Goal: Task Accomplishment & Management: Manage account settings

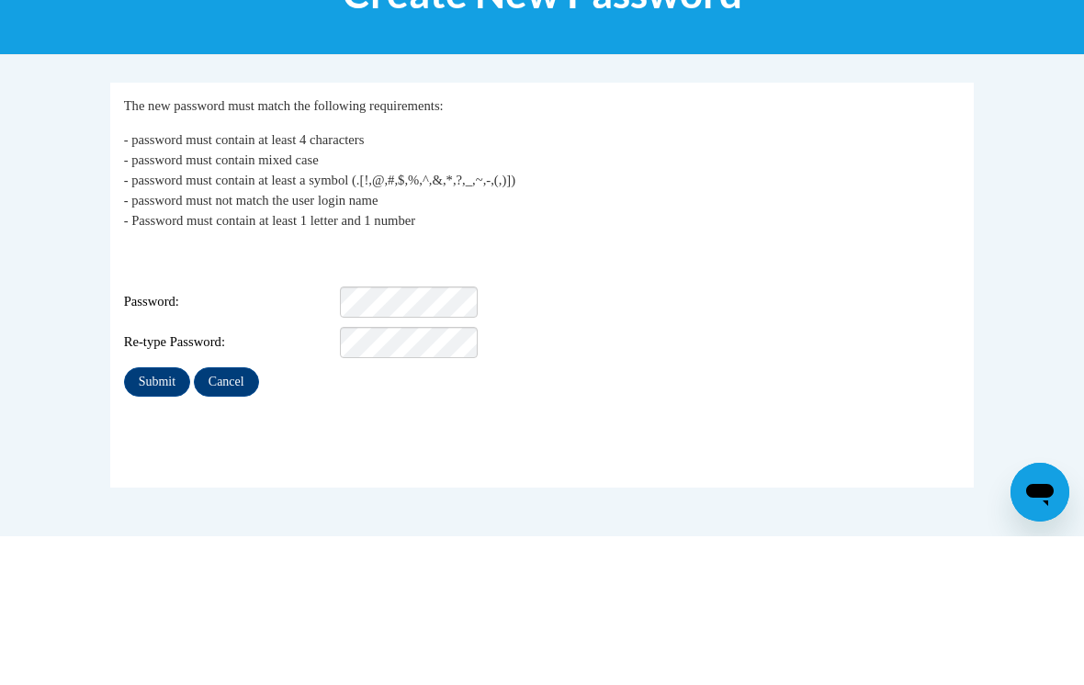
scroll to position [149, 0]
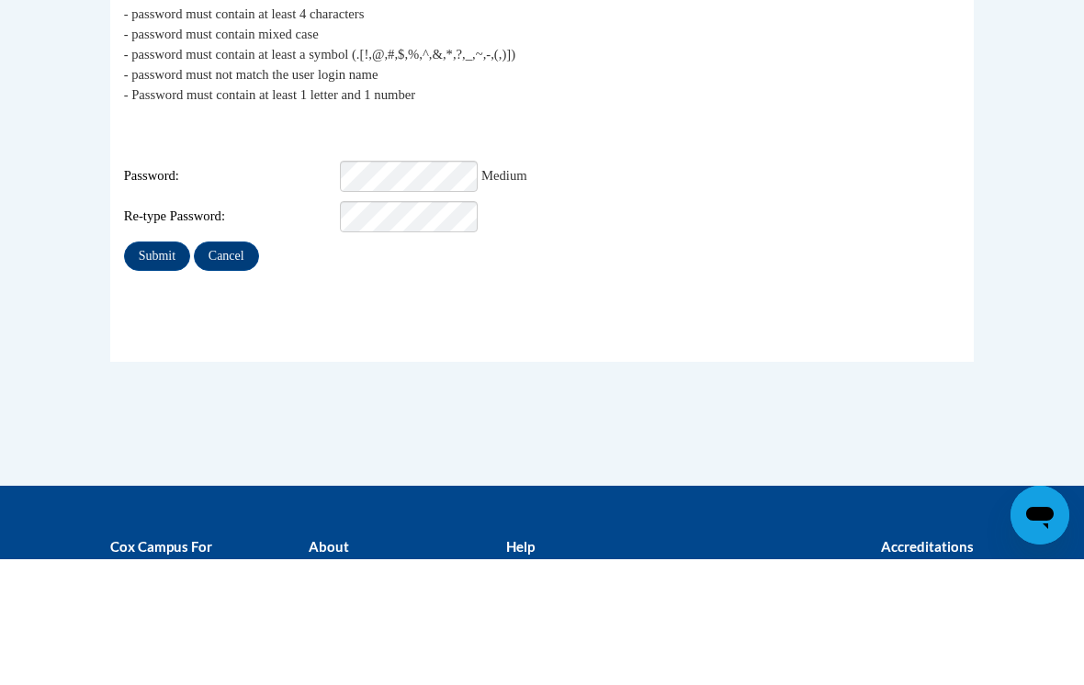
click at [152, 367] on input "Submit" at bounding box center [157, 381] width 66 height 29
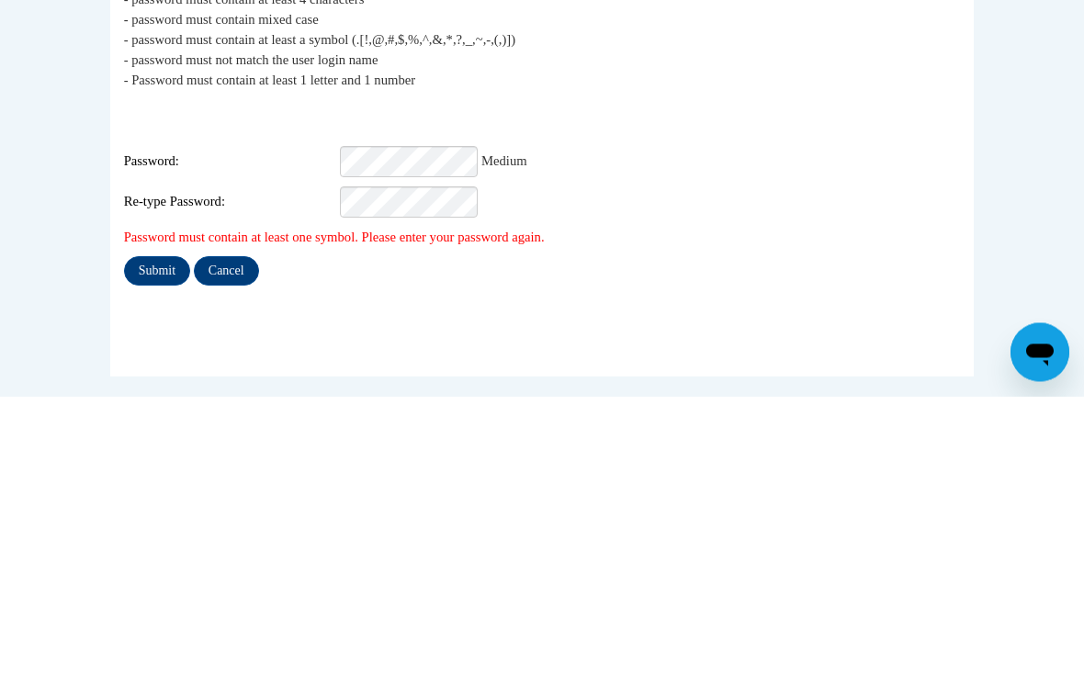
click at [151, 546] on input "Submit" at bounding box center [157, 560] width 66 height 29
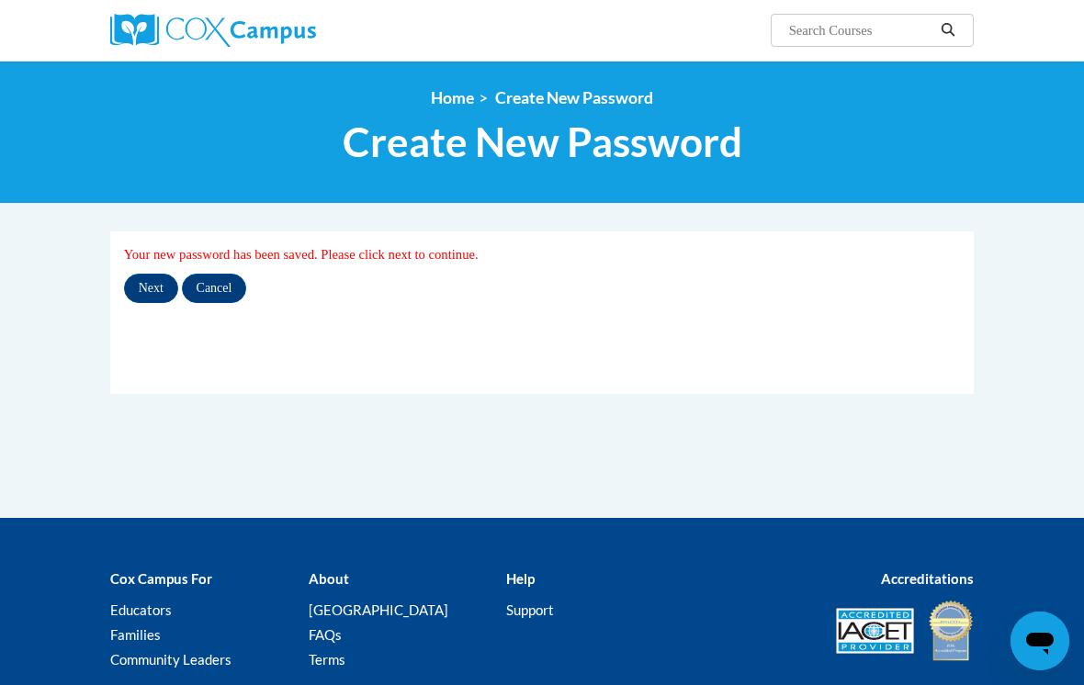
click at [152, 282] on input "Next" at bounding box center [151, 288] width 54 height 29
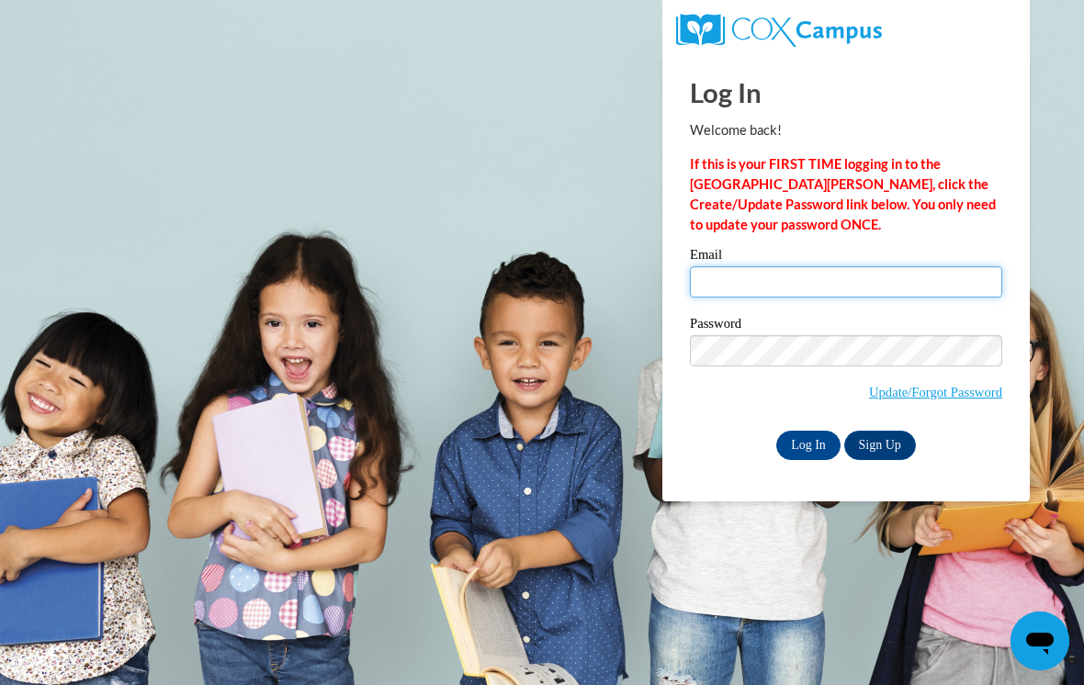
type input "houria@chapelhillcoop.com"
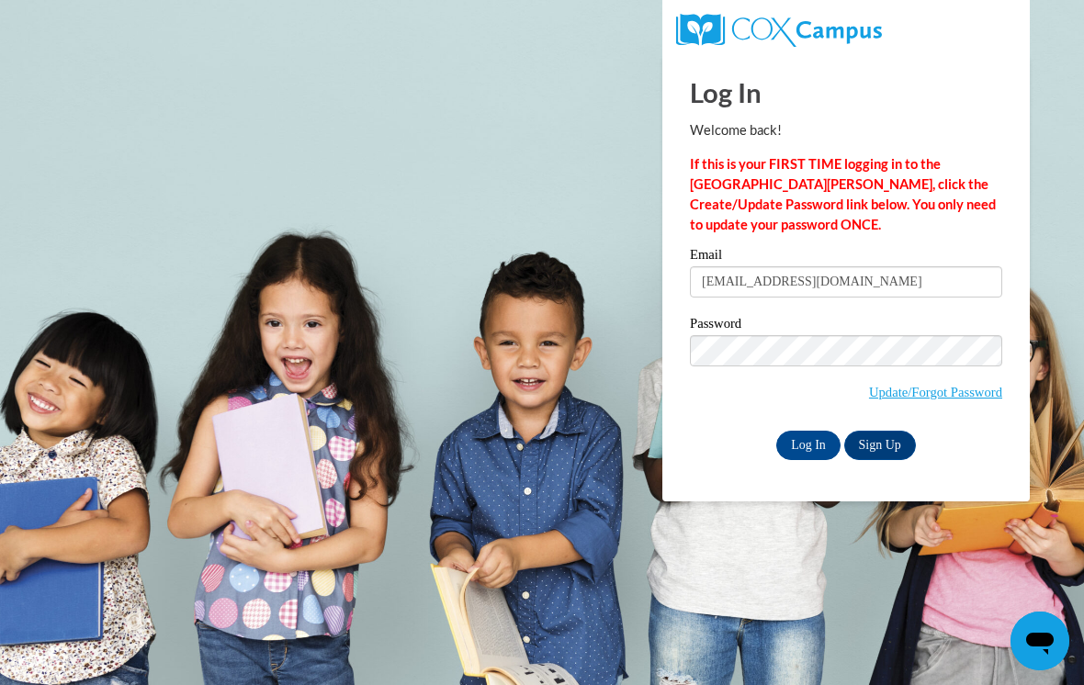
click at [808, 444] on input "Log In" at bounding box center [808, 445] width 64 height 29
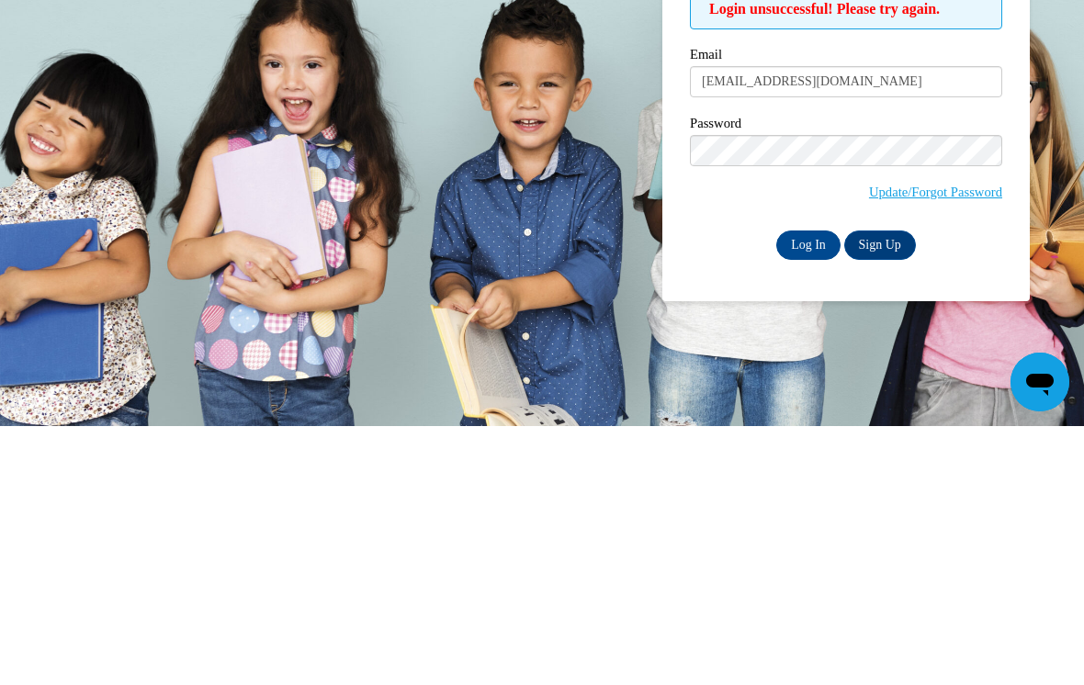
click at [813, 490] on input "Log In" at bounding box center [808, 504] width 64 height 29
click at [809, 490] on input "Log In" at bounding box center [808, 504] width 64 height 29
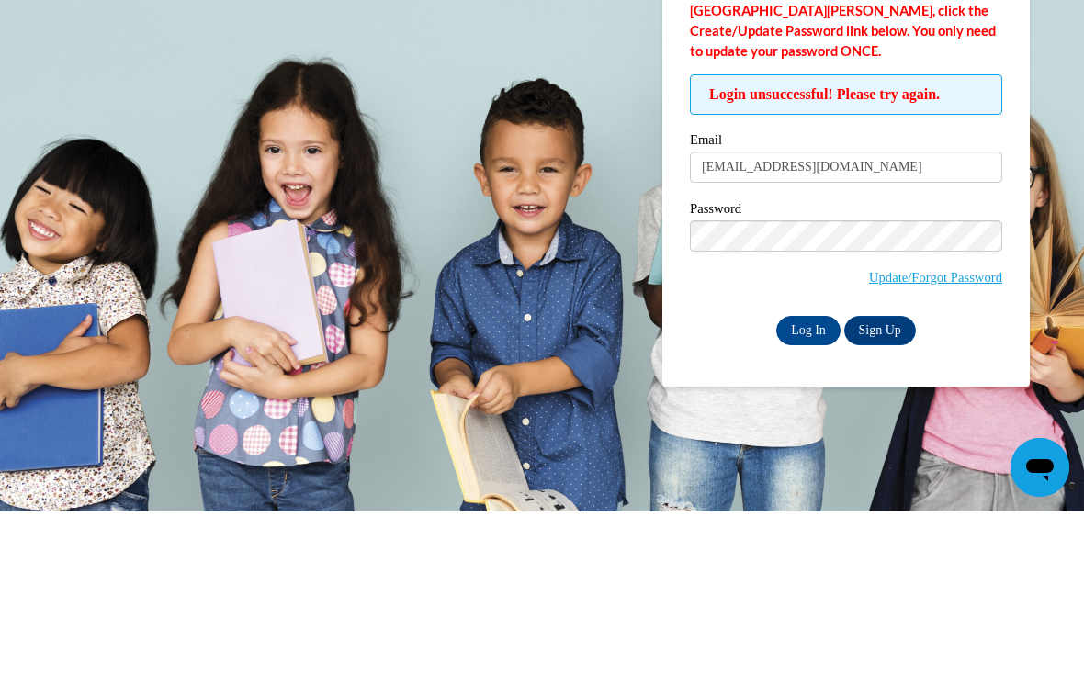
click at [845, 325] on input "[EMAIL_ADDRESS][DOMAIN_NAME]" at bounding box center [846, 340] width 312 height 31
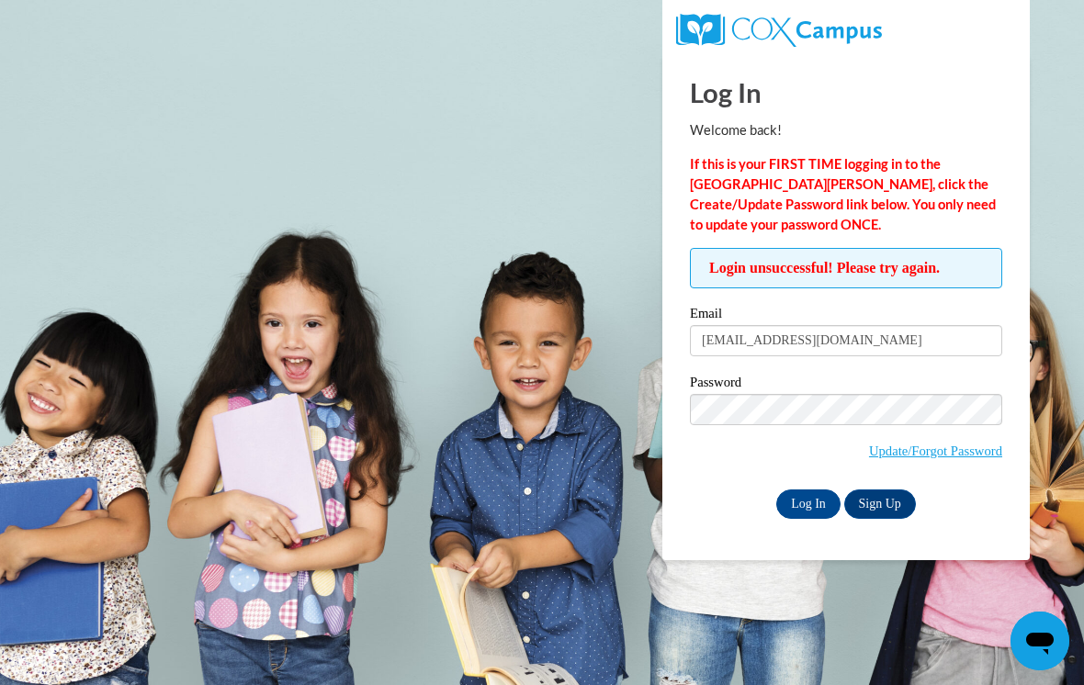
click at [806, 499] on input "Log In" at bounding box center [808, 504] width 64 height 29
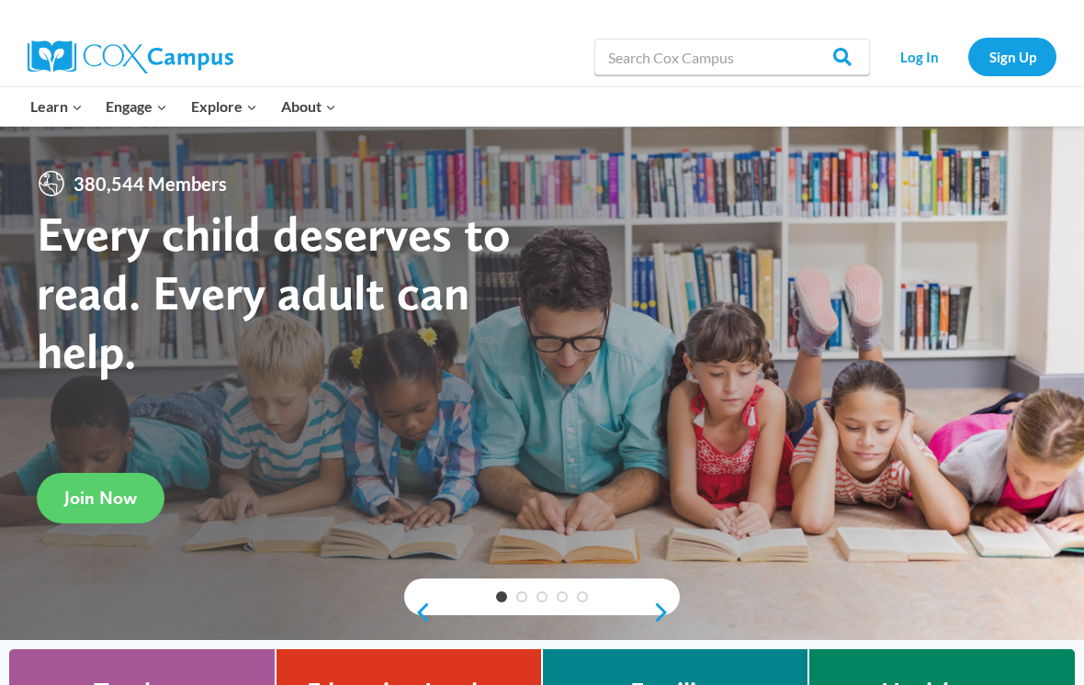
click at [922, 49] on link "Log In" at bounding box center [919, 57] width 80 height 38
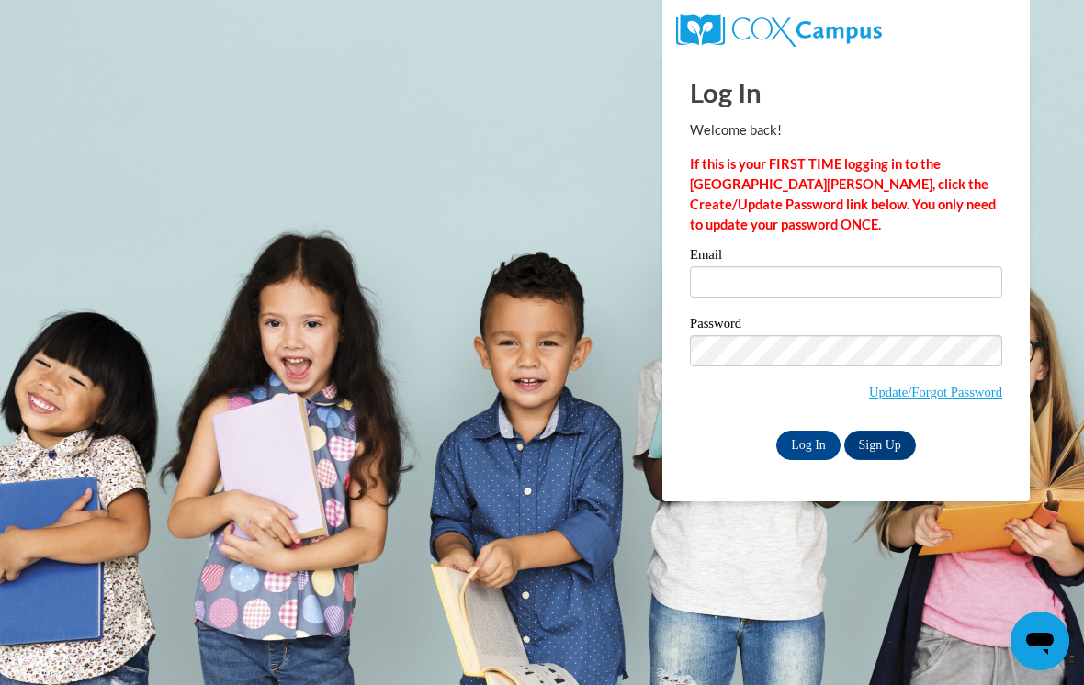
click at [820, 268] on input "Email" at bounding box center [846, 281] width 312 height 31
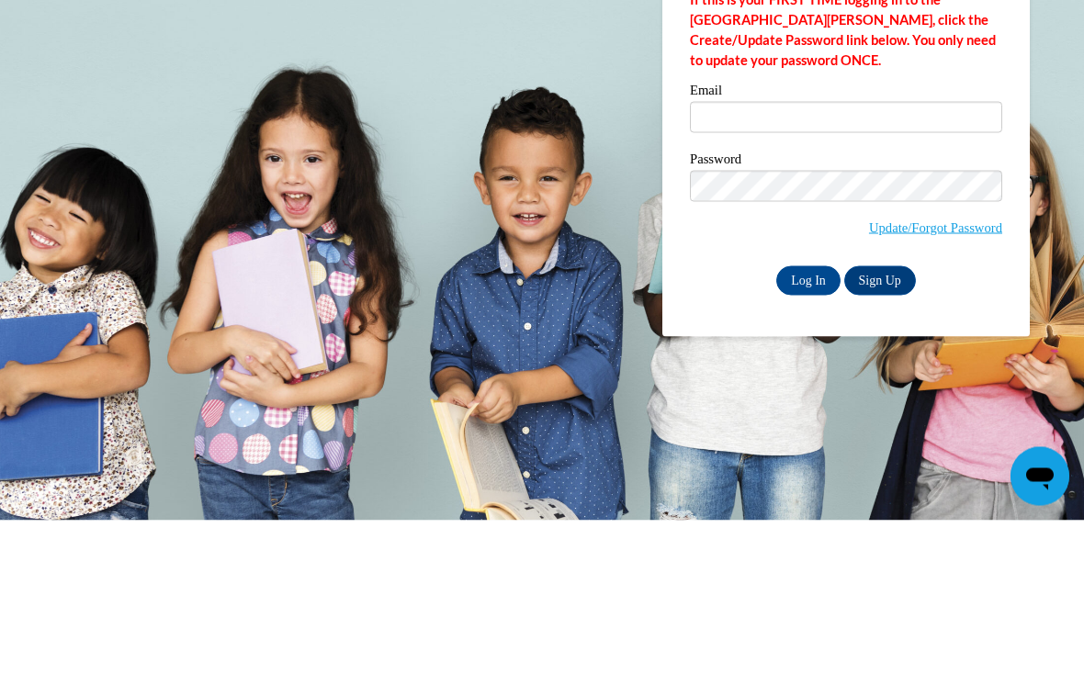
click at [747, 266] on input "Email" at bounding box center [846, 281] width 312 height 31
click at [728, 266] on input "Email" at bounding box center [846, 281] width 312 height 31
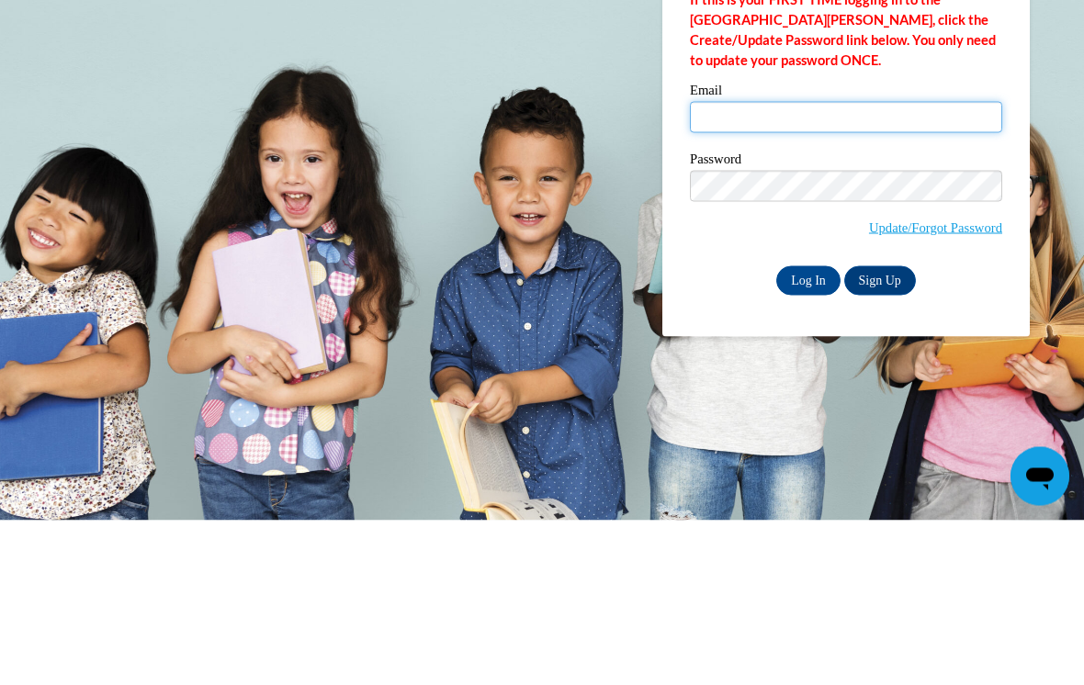
type input "houria@chapelhillcoop.com"
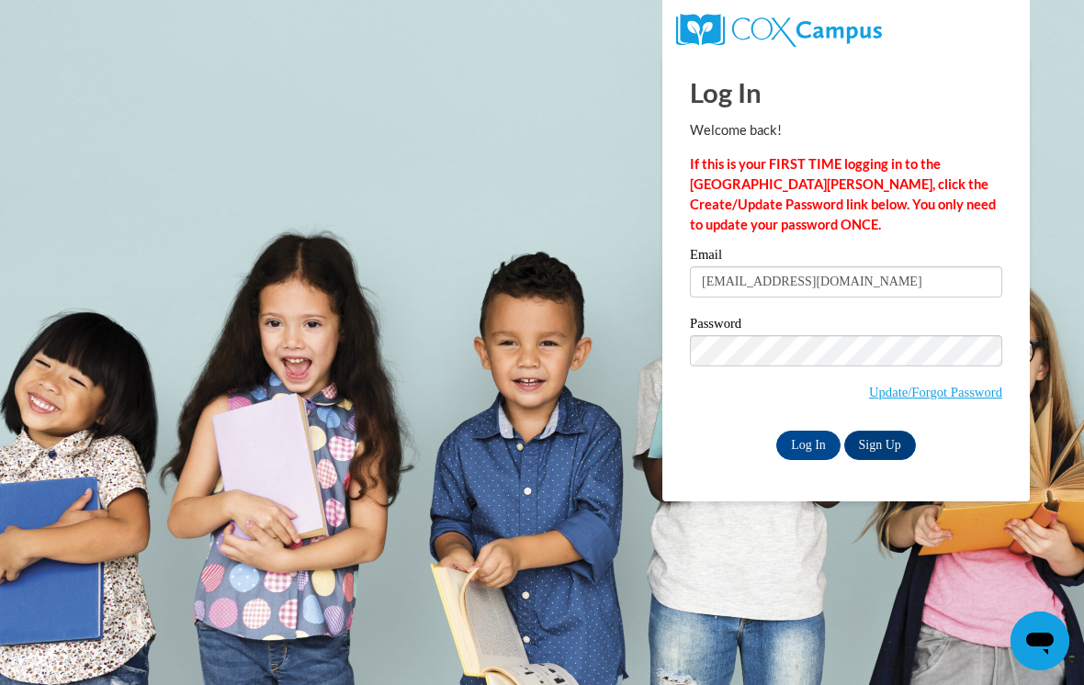
click at [818, 436] on input "Log In" at bounding box center [808, 445] width 64 height 29
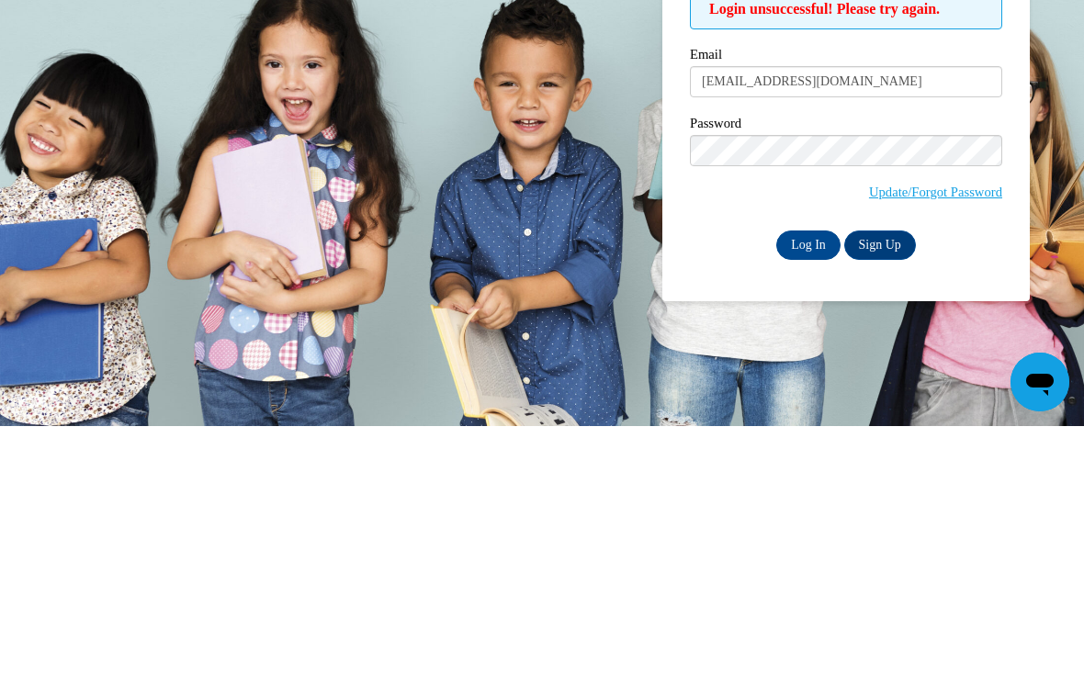
click at [808, 490] on input "Log In" at bounding box center [808, 504] width 64 height 29
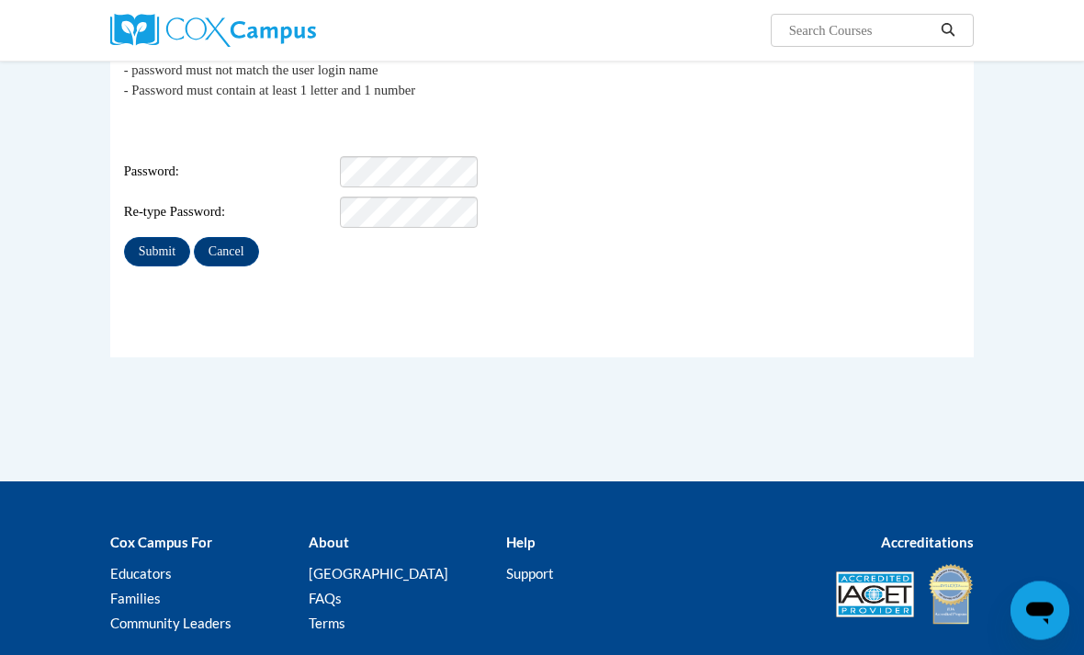
scroll to position [269, 0]
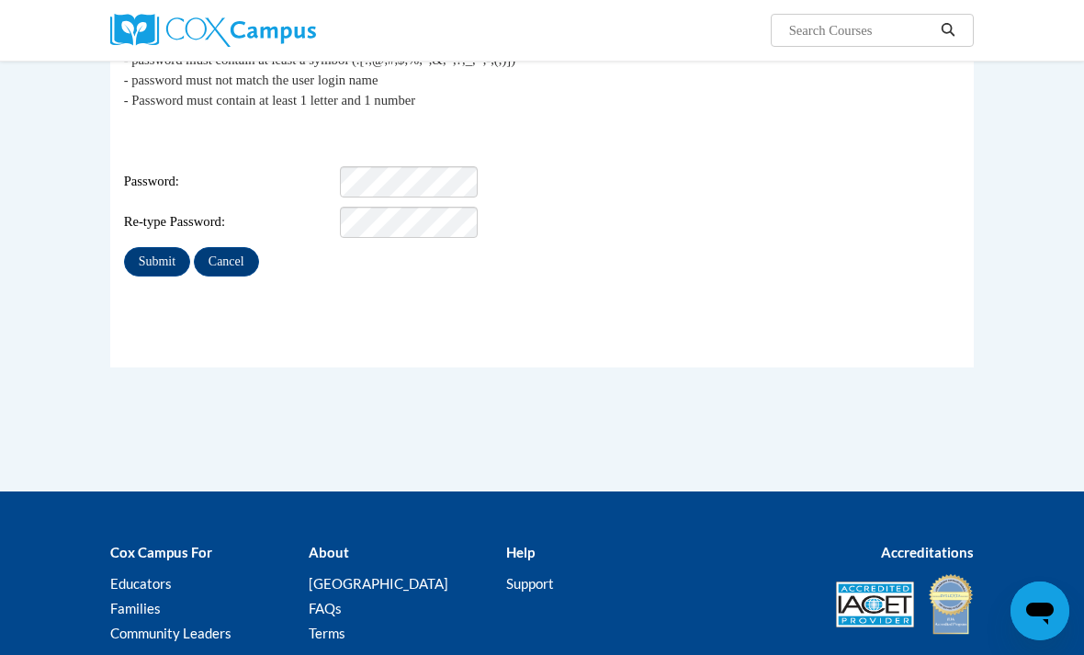
click at [157, 255] on input "Submit" at bounding box center [157, 261] width 66 height 29
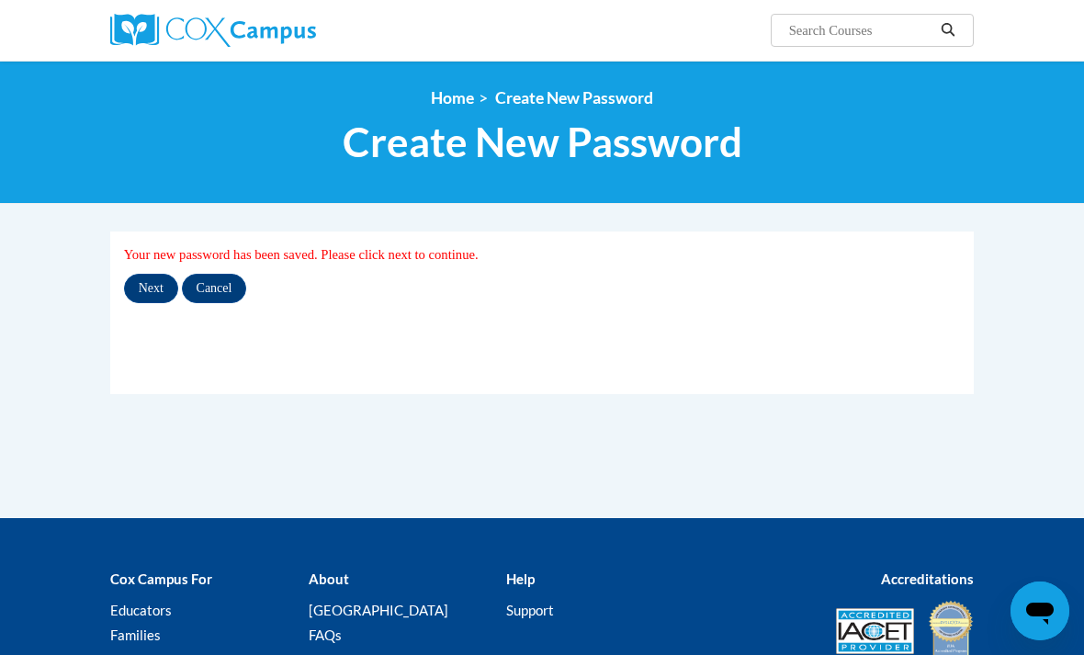
click at [155, 299] on input "Next" at bounding box center [151, 288] width 54 height 29
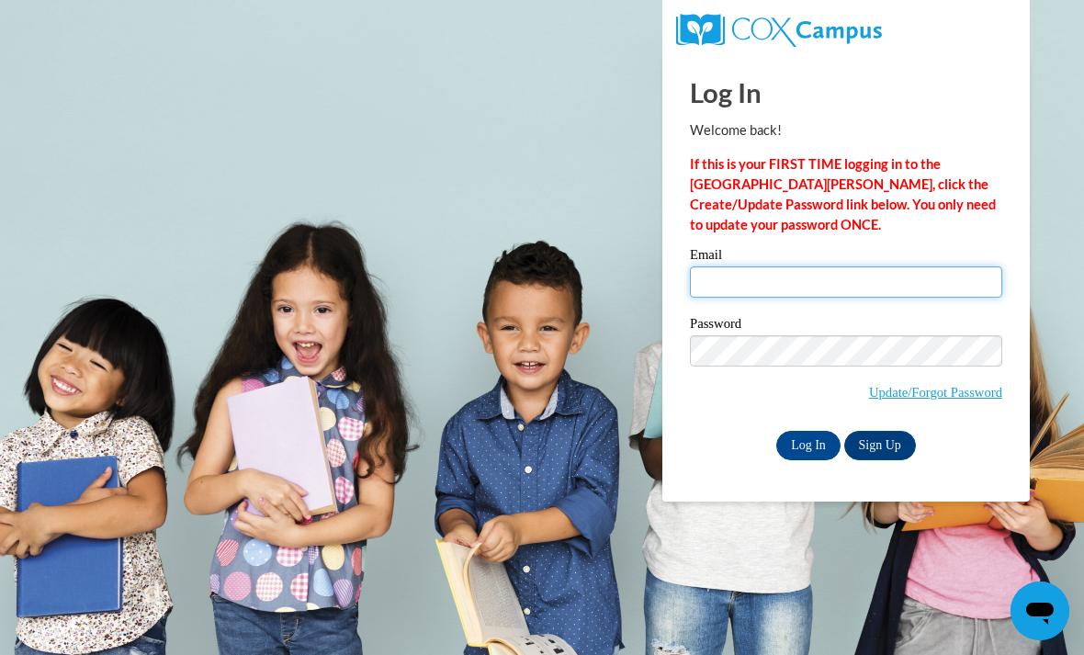
type input "houria@chapelhillcoop.com"
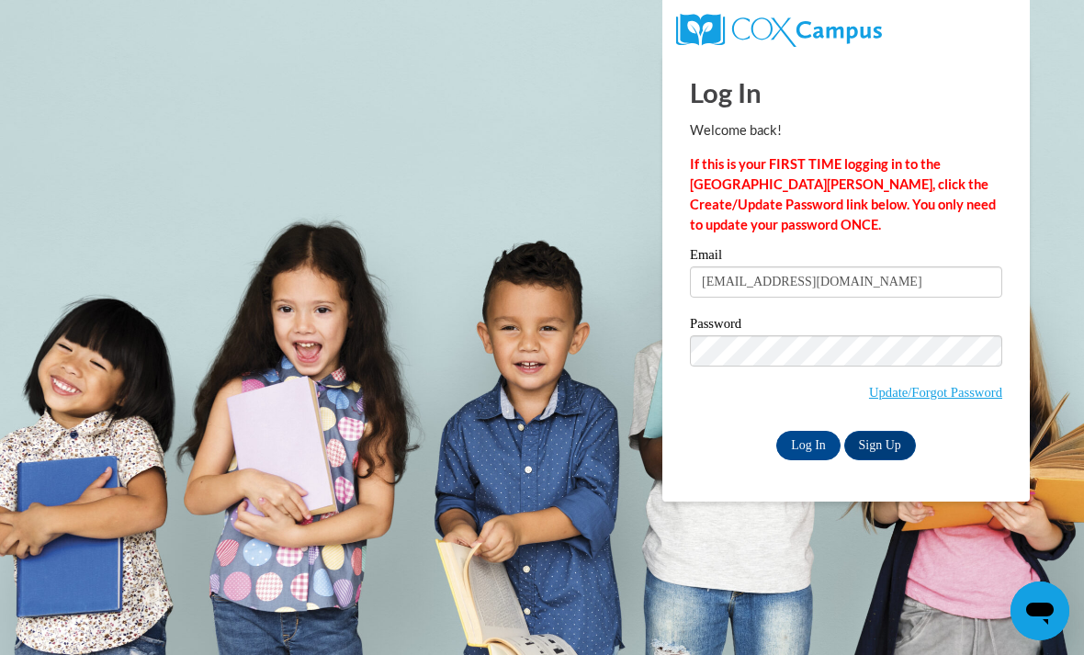
click at [810, 440] on input "Log In" at bounding box center [808, 445] width 64 height 29
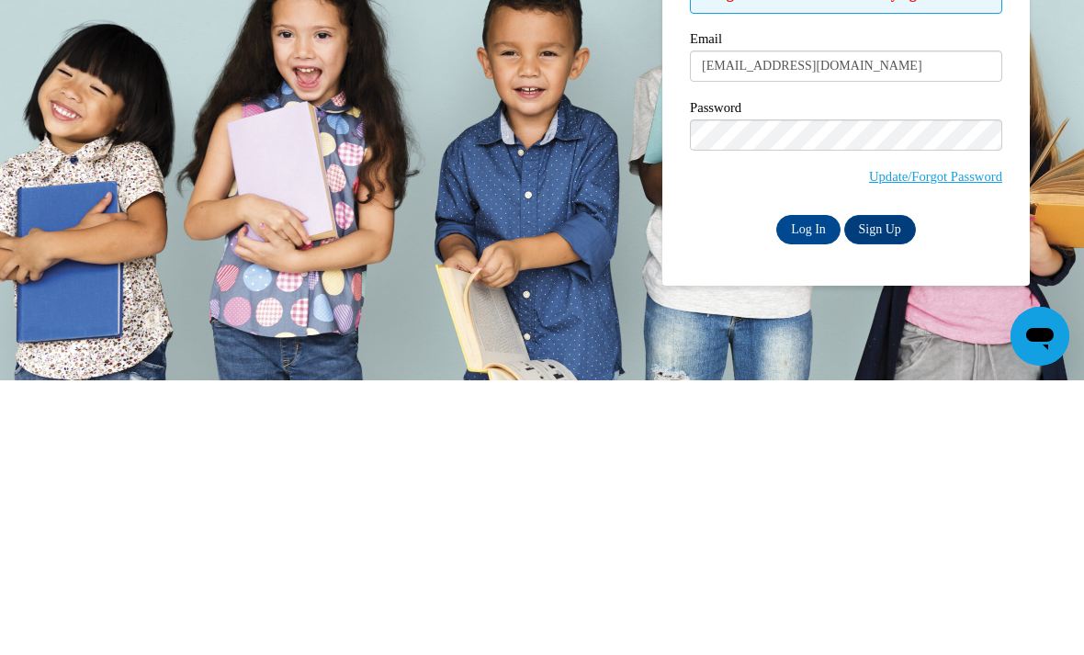
click at [600, 207] on body "Log In Welcome back! If this is your FIRST TIME logging in to the [GEOGRAPHIC_D…" at bounding box center [542, 327] width 1084 height 655
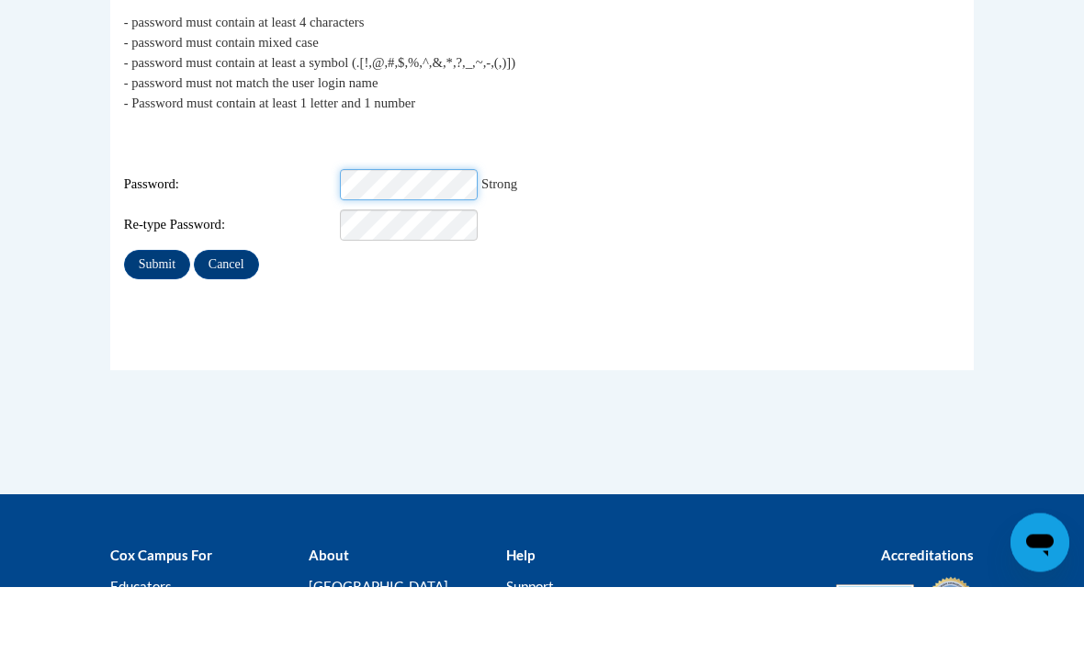
scroll to position [193, 0]
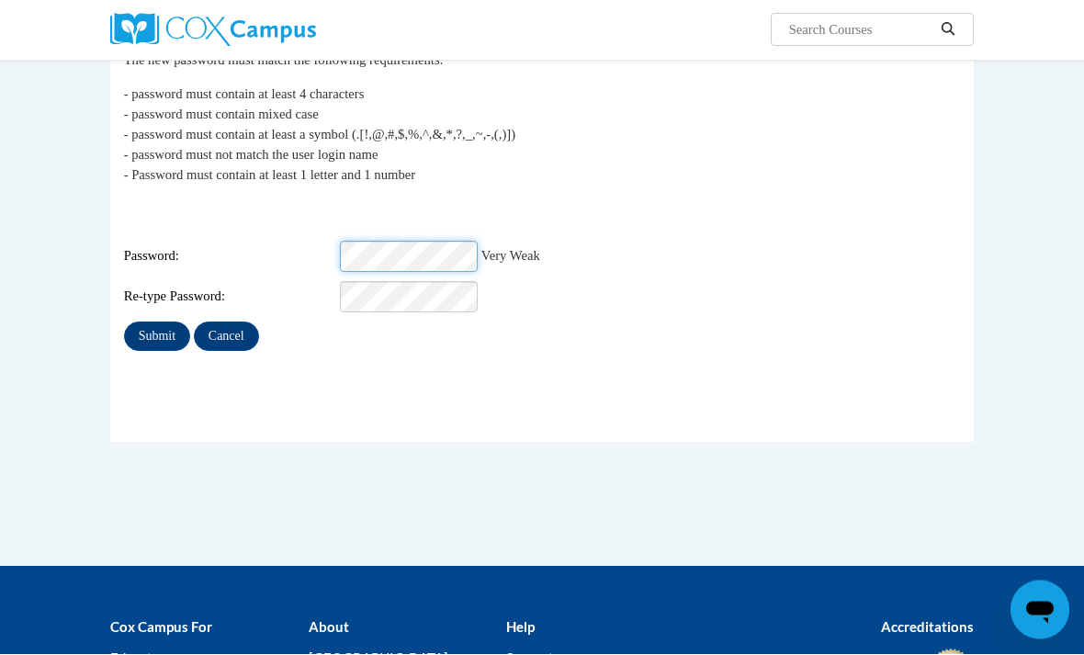
click at [156, 323] on input "Submit" at bounding box center [157, 337] width 66 height 29
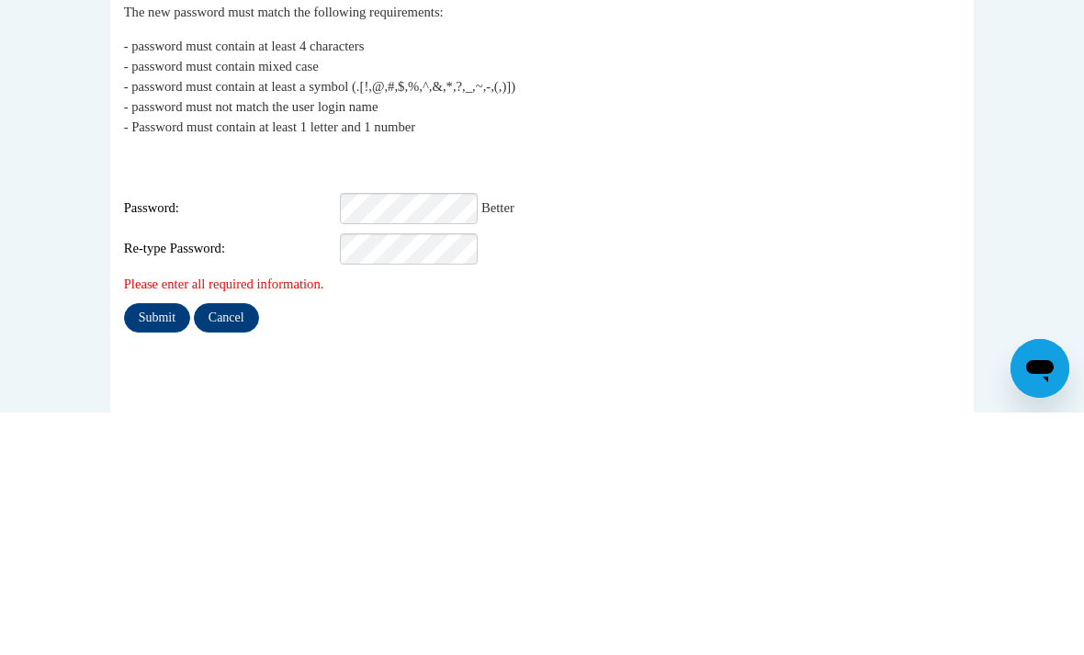
click at [152, 546] on input "Submit" at bounding box center [157, 560] width 66 height 29
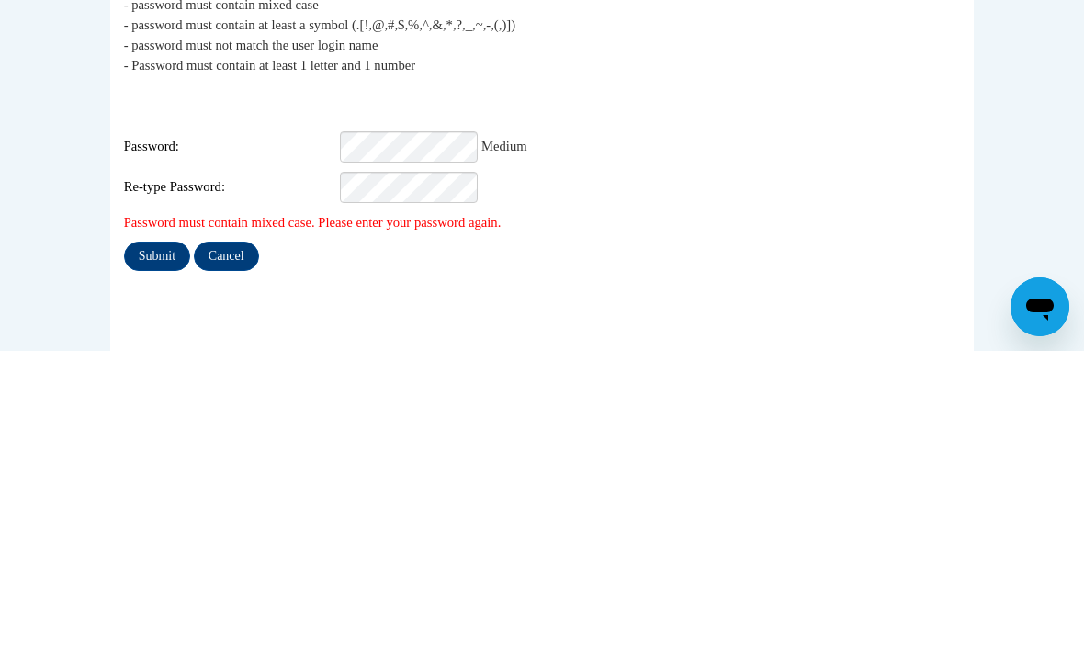
click at [155, 546] on input "Submit" at bounding box center [157, 560] width 66 height 29
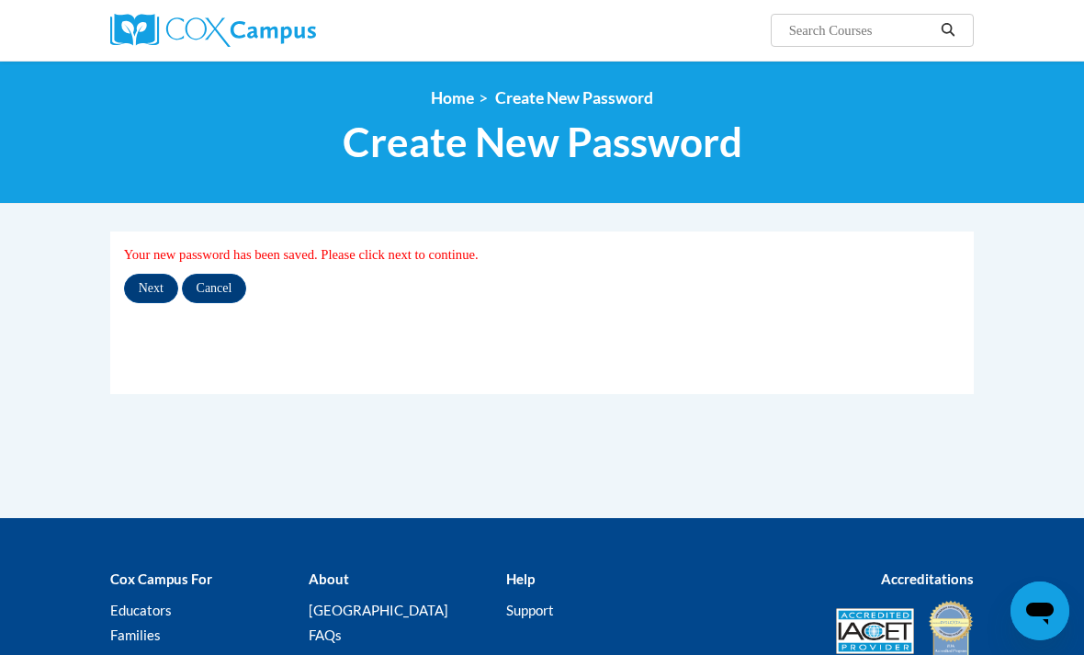
click at [152, 288] on input "Next" at bounding box center [151, 288] width 54 height 29
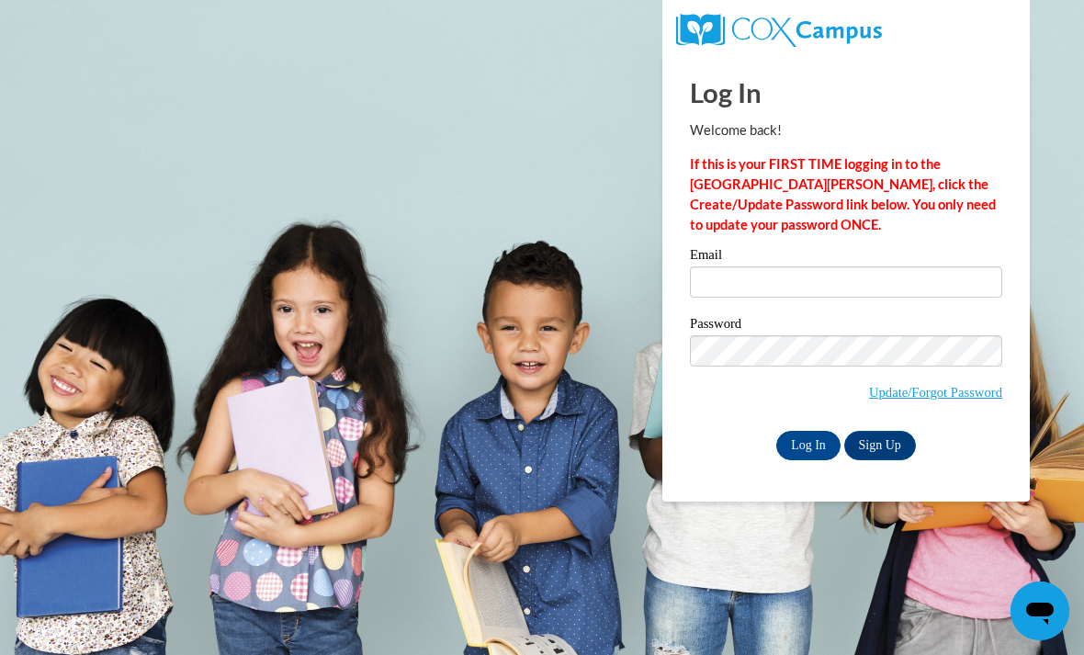
click at [758, 273] on input "Email" at bounding box center [846, 281] width 312 height 31
type input "houria@chapelhillcoop.com"
click at [808, 444] on input "Log In" at bounding box center [808, 445] width 64 height 29
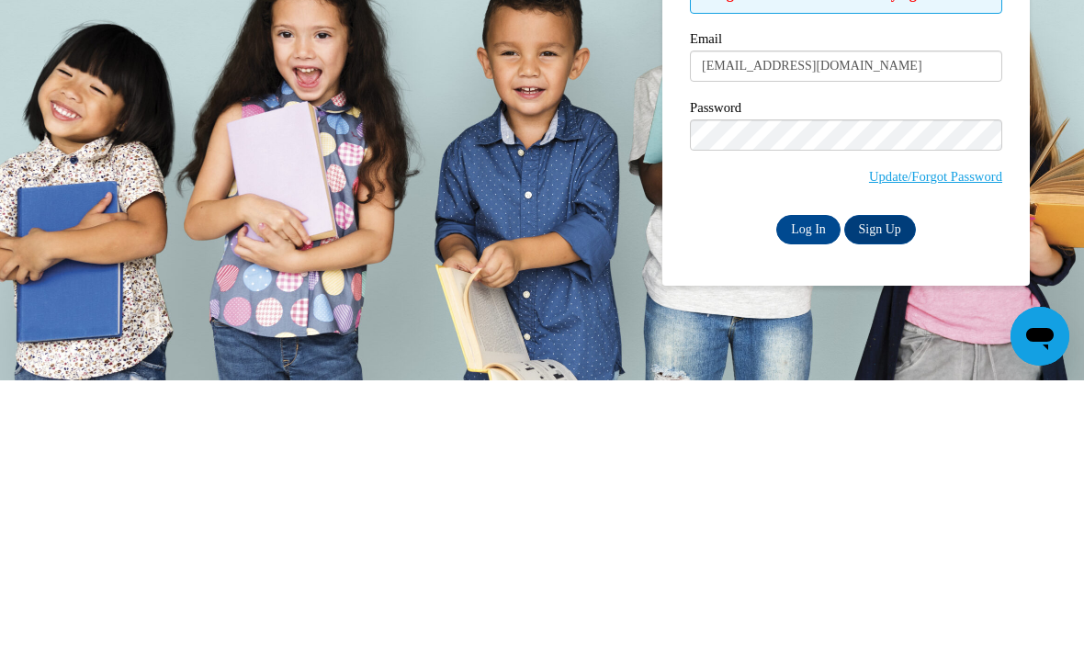
click at [812, 490] on input "Log In" at bounding box center [808, 504] width 64 height 29
